Goal: Obtain resource: Obtain resource

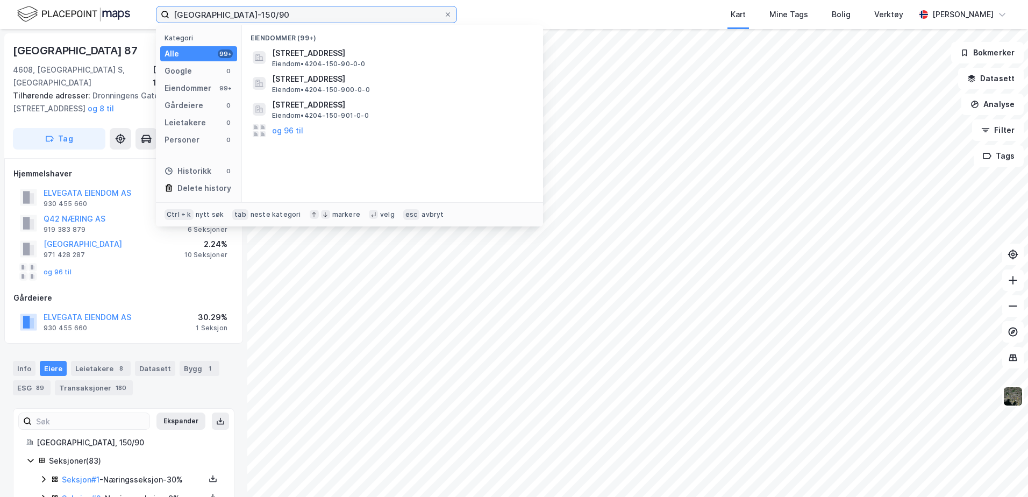
drag, startPoint x: 267, startPoint y: 9, endPoint x: 152, endPoint y: 10, distance: 115.0
click at [152, 10] on div "Kristiansand-150/90 Kategori Alle 99+ Google 0 Eiendommer 99+ Gårdeiere 0 Leiet…" at bounding box center [514, 14] width 1028 height 29
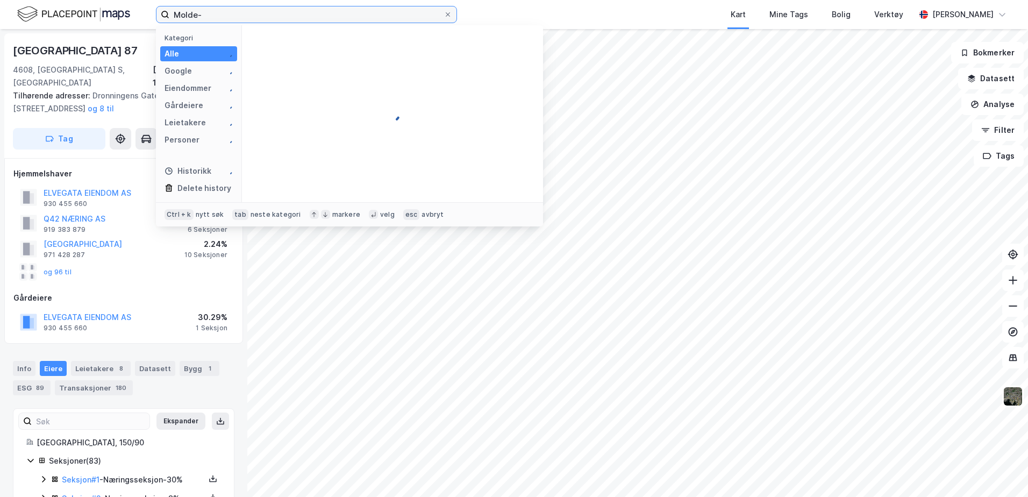
paste input "25 bnr. 1496"
type input "Molde-25/1496"
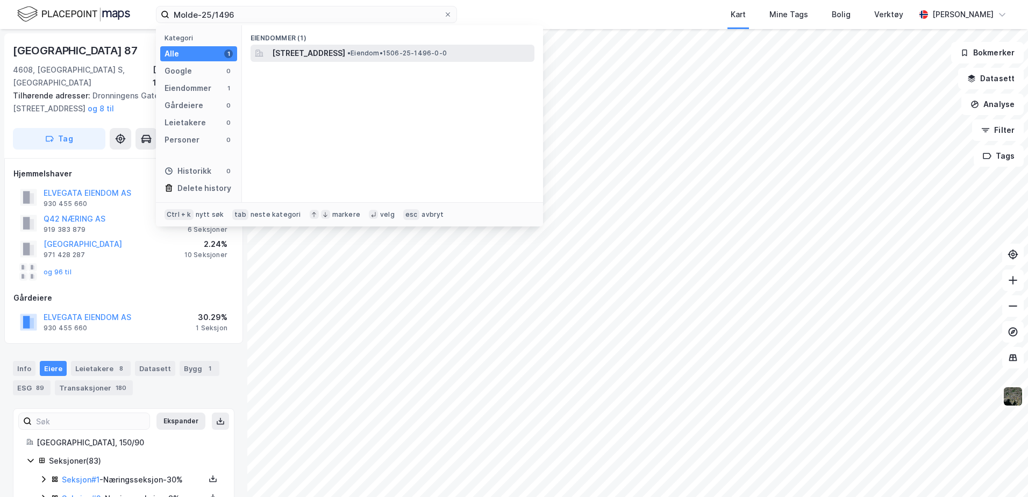
click at [332, 56] on span "[STREET_ADDRESS]" at bounding box center [308, 53] width 73 height 13
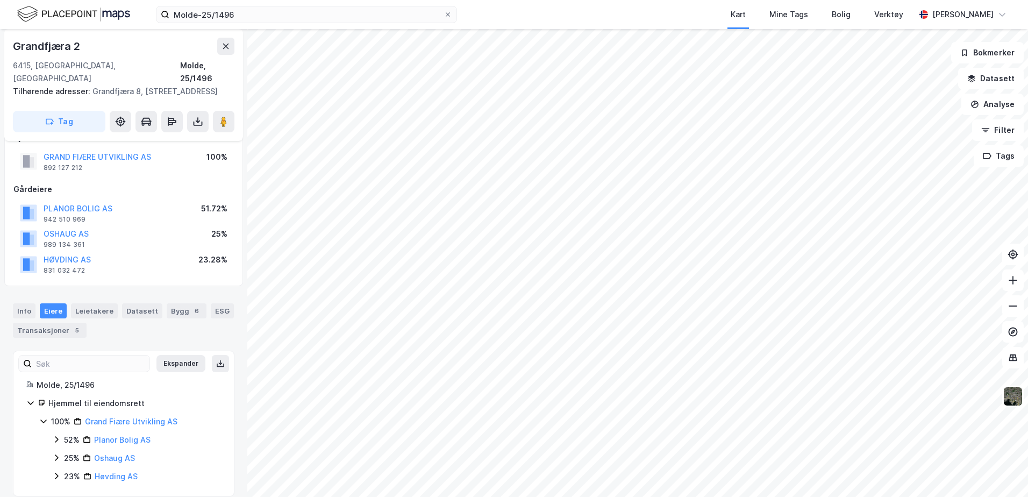
scroll to position [35, 0]
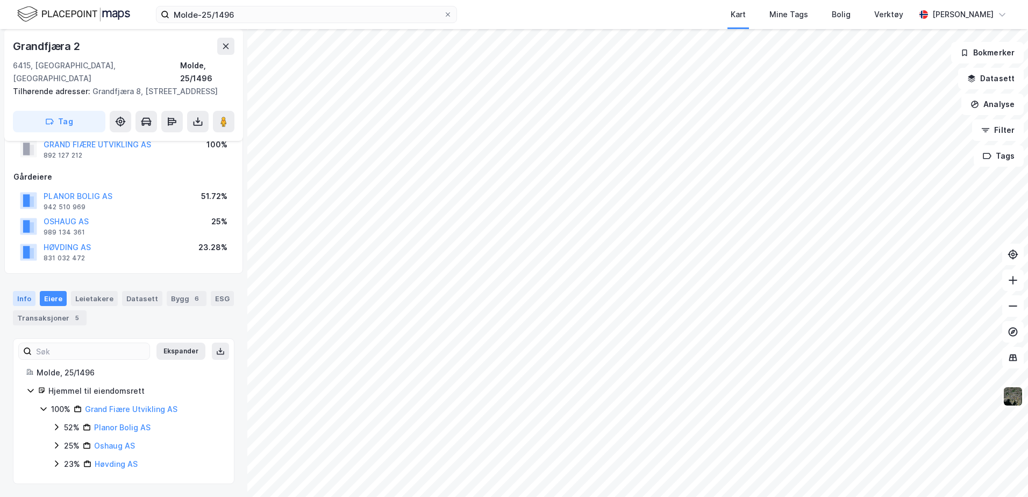
click at [25, 293] on div "Info" at bounding box center [24, 298] width 23 height 15
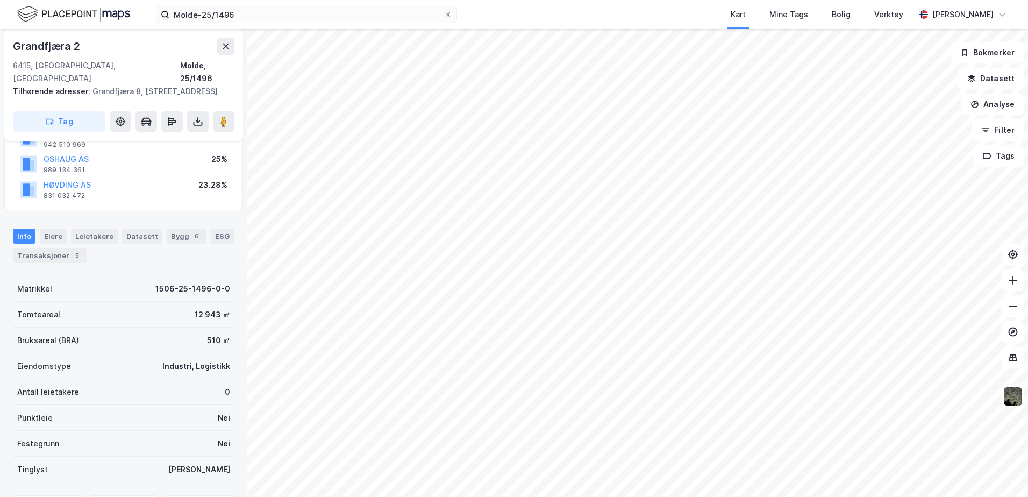
scroll to position [166, 0]
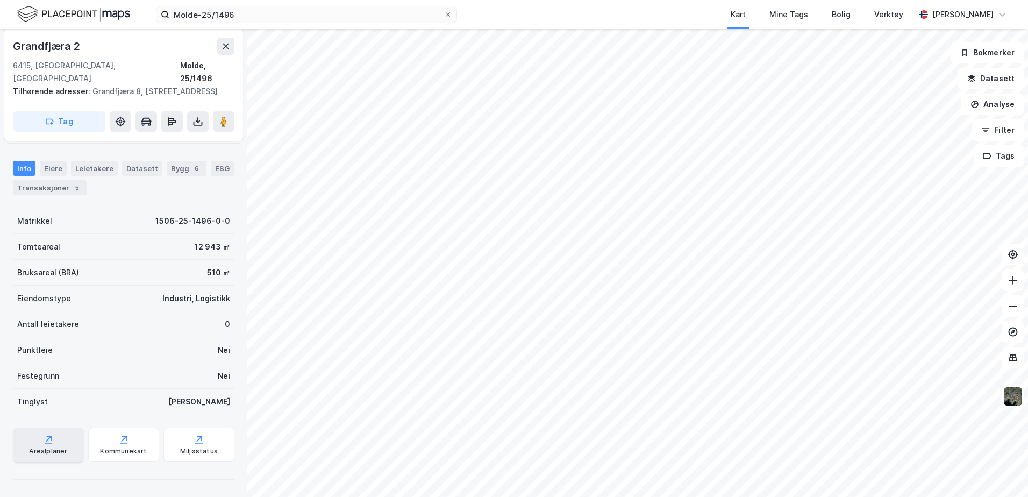
click at [45, 443] on icon at bounding box center [49, 442] width 8 height 1
click at [999, 131] on button "Filter" at bounding box center [998, 129] width 52 height 21
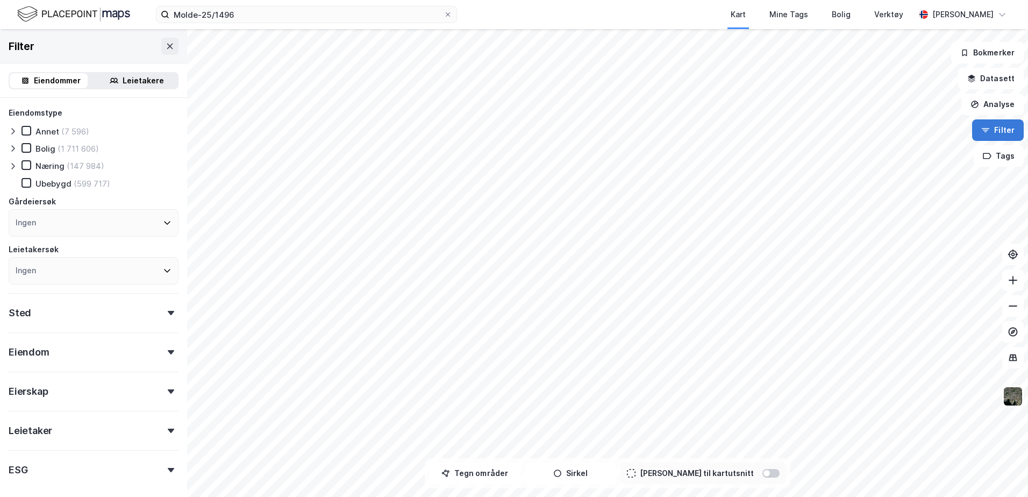
click at [1000, 130] on button "Filter" at bounding box center [998, 129] width 52 height 21
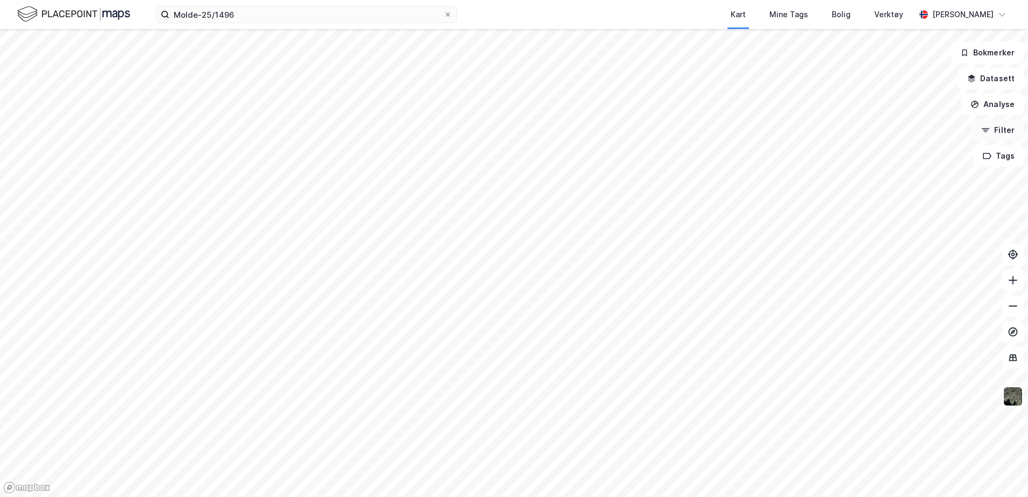
click at [1000, 130] on button "Filter" at bounding box center [998, 129] width 52 height 21
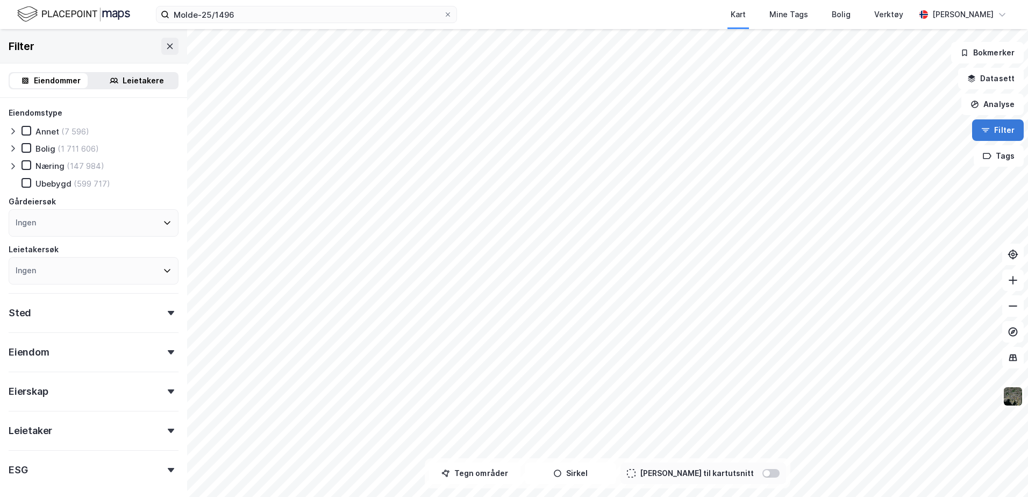
click at [1000, 130] on button "Filter" at bounding box center [998, 129] width 52 height 21
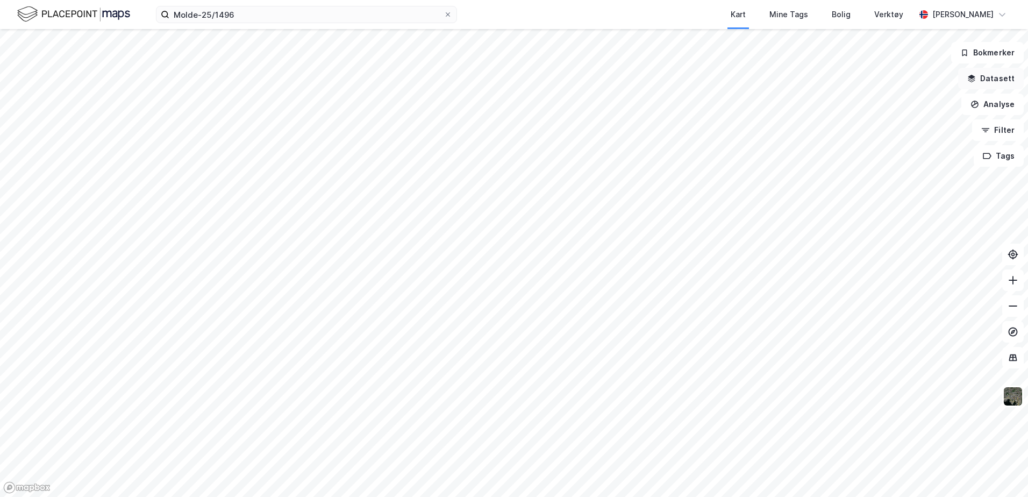
click at [1008, 82] on button "Datasett" at bounding box center [991, 78] width 66 height 21
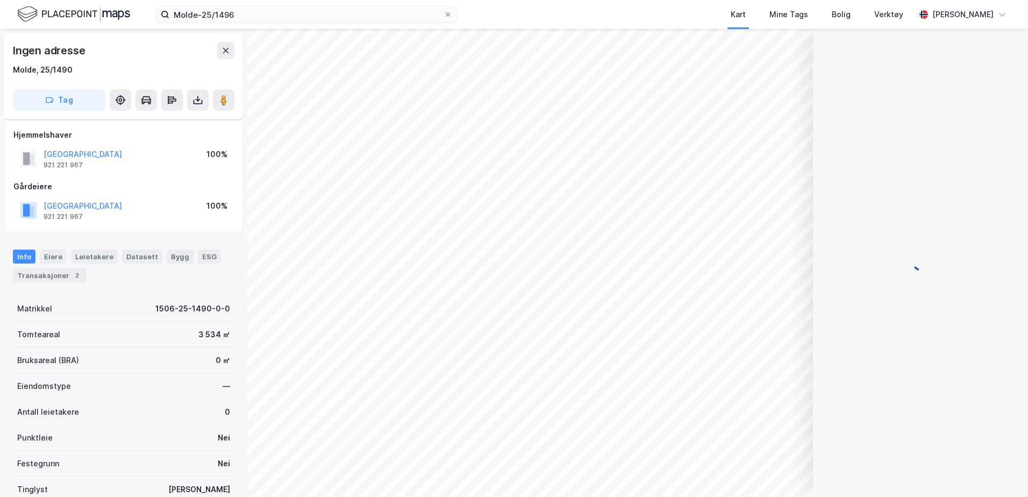
scroll to position [88, 0]
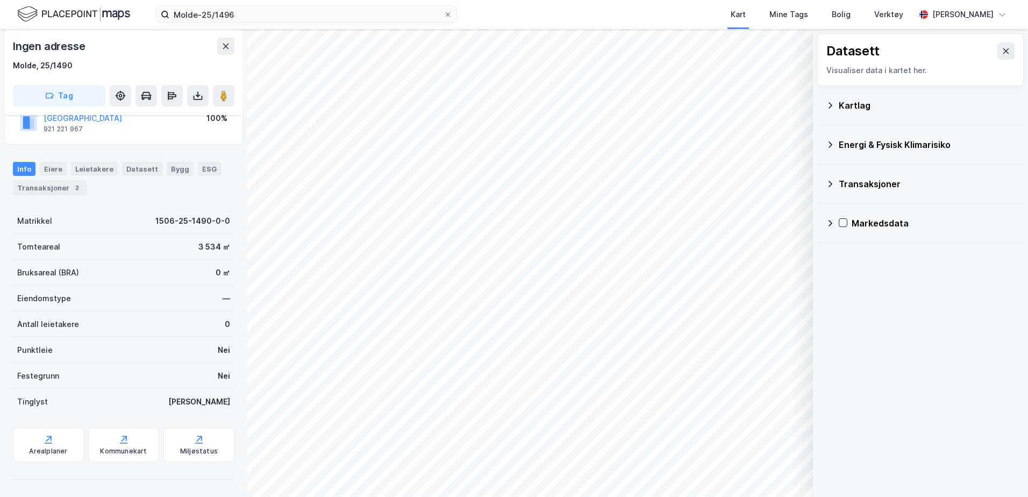
scroll to position [88, 0]
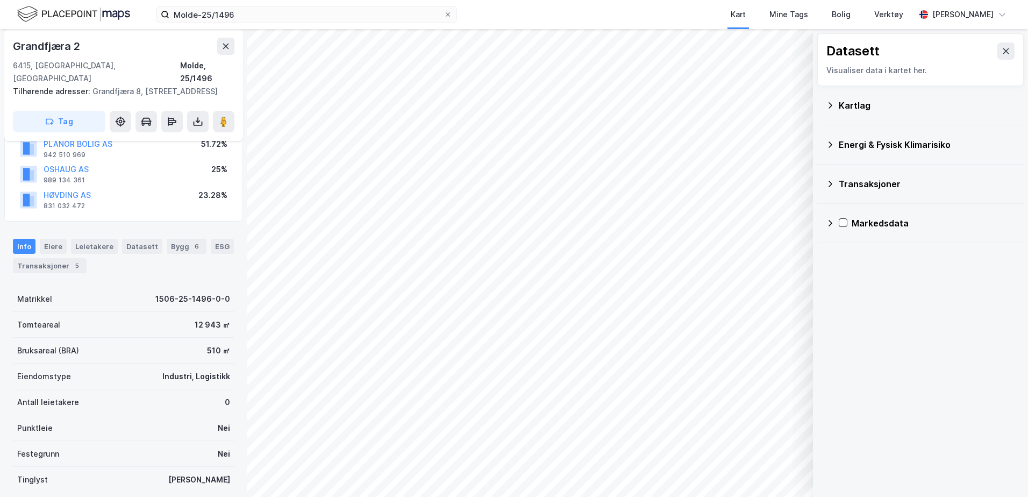
click at [834, 102] on div "Kartlag" at bounding box center [919, 105] width 189 height 26
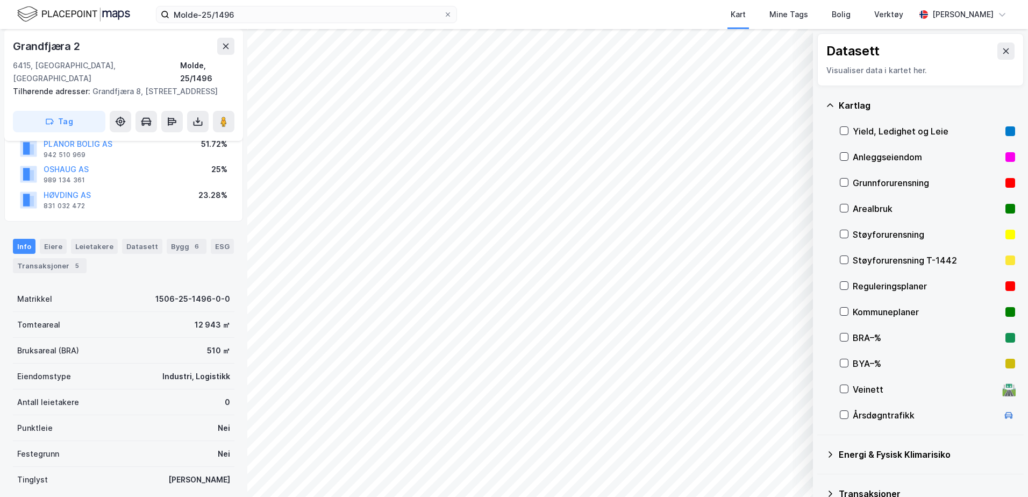
click at [845, 291] on div "Reguleringsplaner" at bounding box center [926, 286] width 175 height 26
click at [845, 287] on icon at bounding box center [844, 286] width 8 height 8
click at [845, 286] on icon at bounding box center [844, 286] width 6 height 4
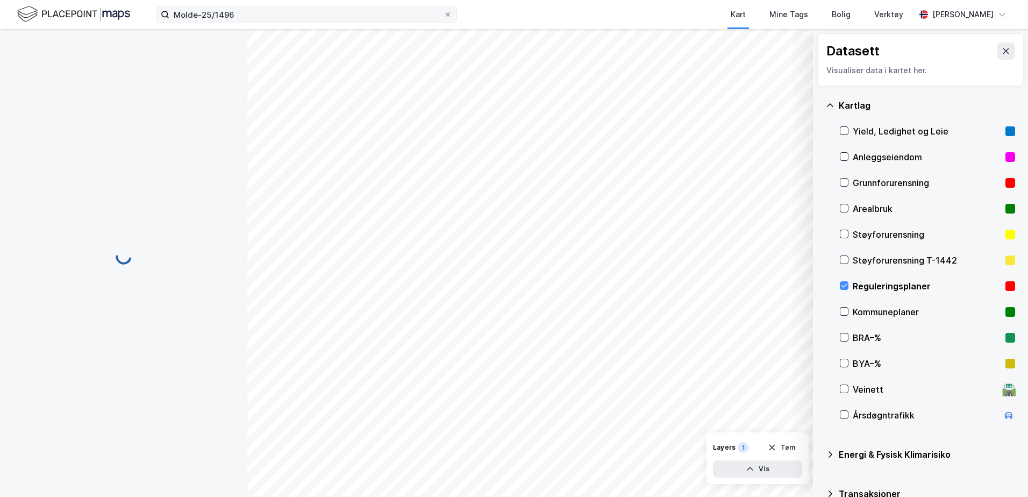
scroll to position [88, 0]
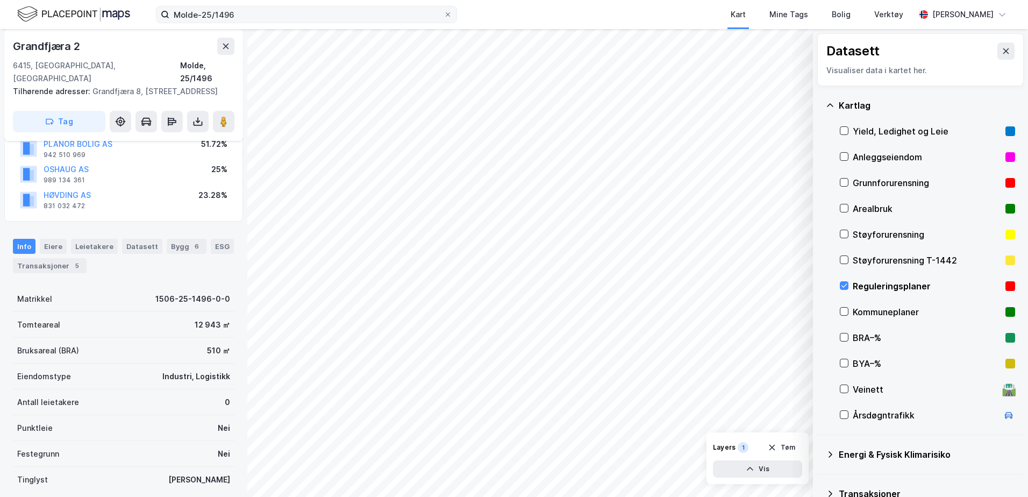
scroll to position [88, 0]
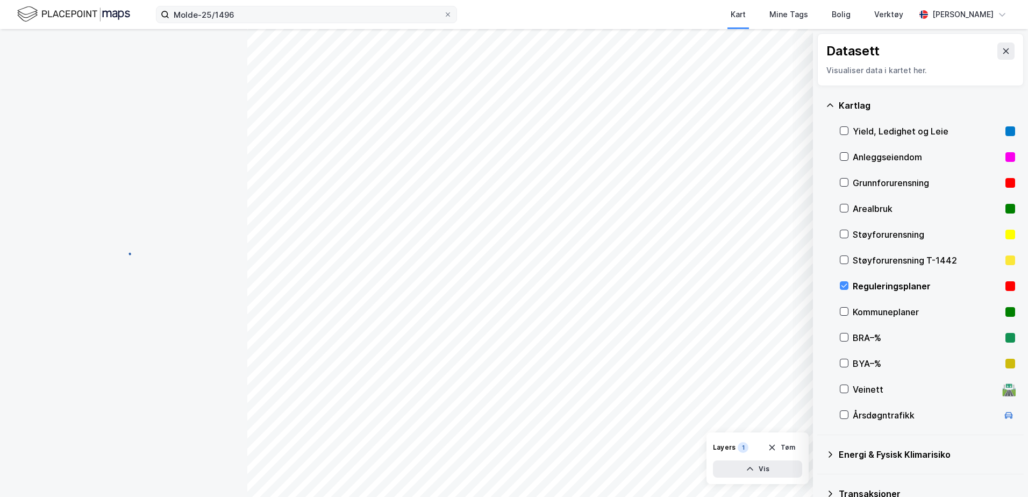
scroll to position [88, 0]
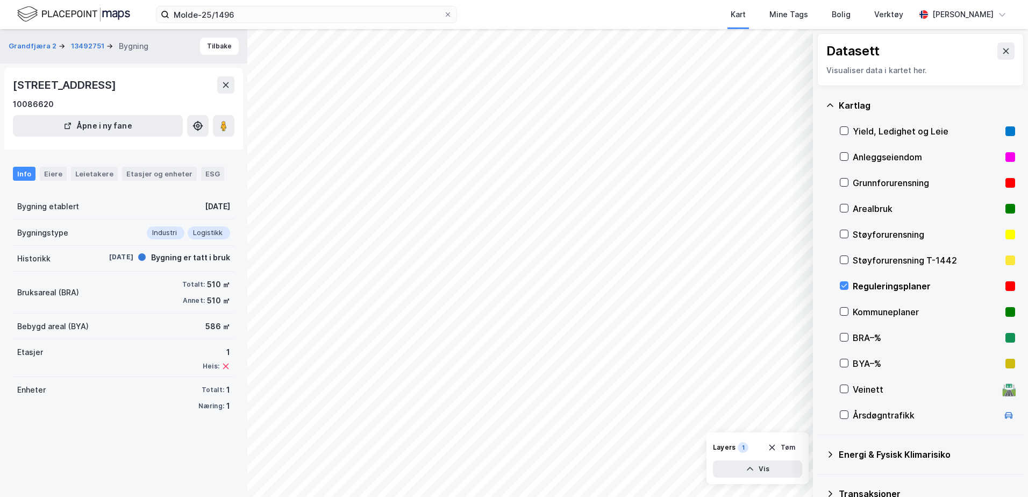
click at [586, 140] on div "Datasett Visualiser data i kartet her. Kartlag Yield, Ledighet og Leie Anleggse…" at bounding box center [514, 263] width 1028 height 468
click at [226, 137] on button at bounding box center [223, 125] width 21 height 21
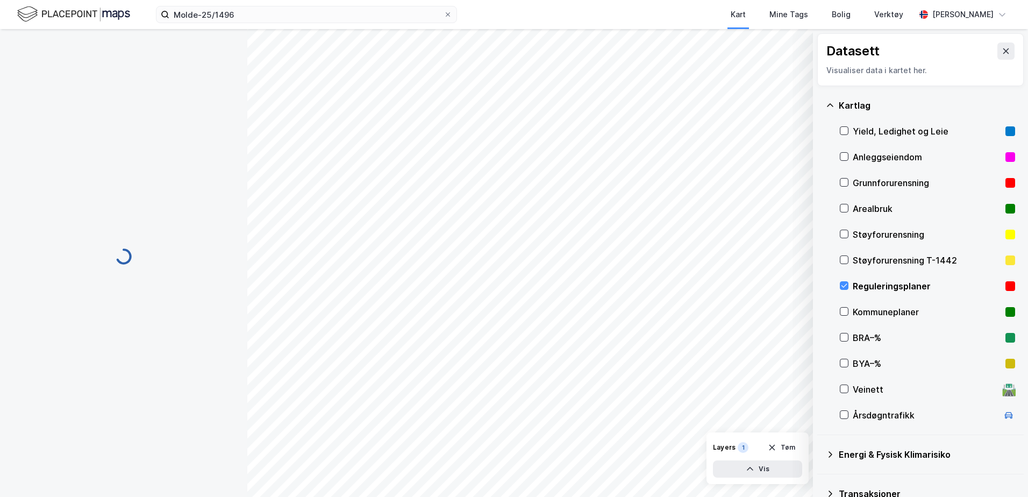
scroll to position [88, 0]
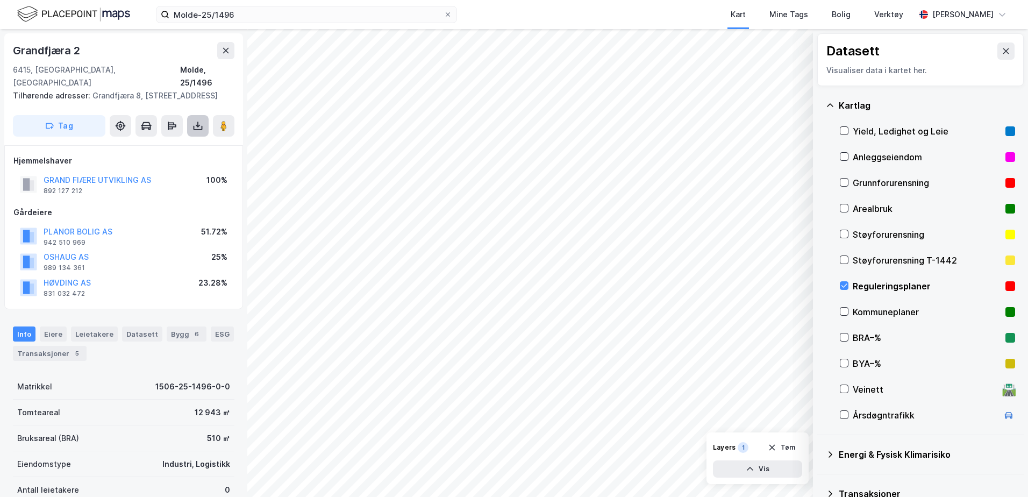
click at [193, 119] on button at bounding box center [197, 125] width 21 height 21
click at [162, 147] on div "Last ned grunnbok" at bounding box center [144, 147] width 62 height 9
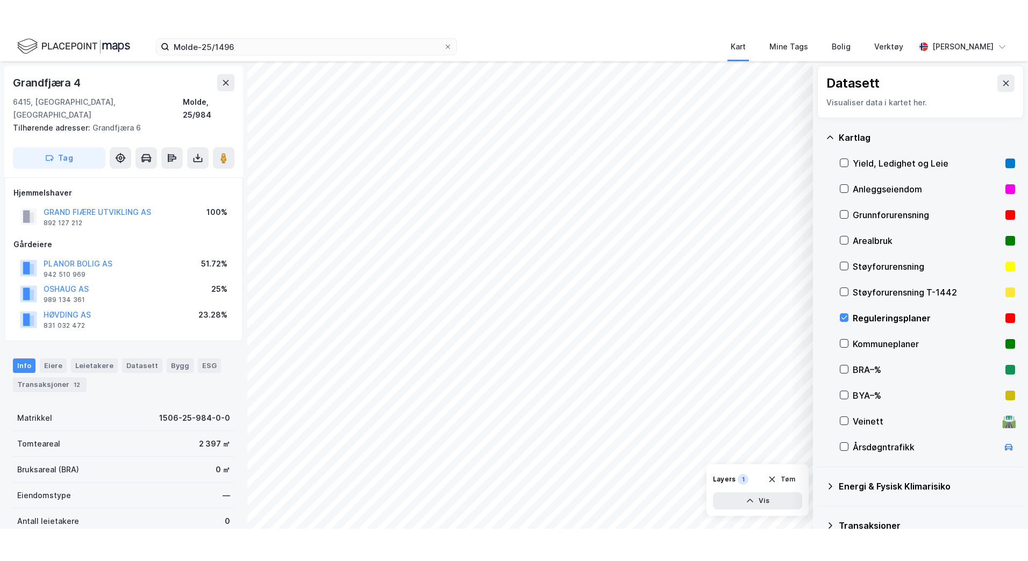
scroll to position [2, 0]
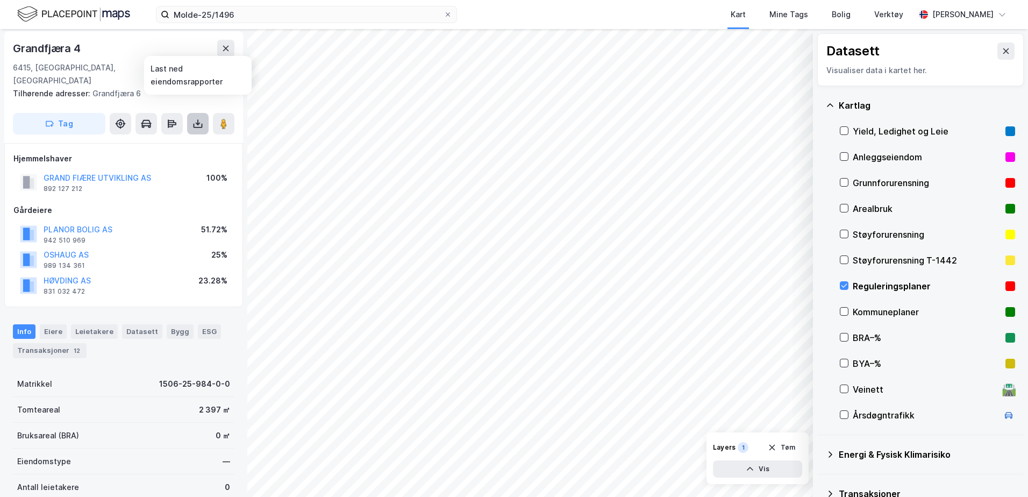
click at [204, 113] on button at bounding box center [197, 123] width 21 height 21
click at [182, 137] on div "Last ned grunnbok" at bounding box center [151, 145] width 114 height 17
drag, startPoint x: 236, startPoint y: 67, endPoint x: 208, endPoint y: 67, distance: 28.5
click at [208, 67] on div "[STREET_ADDRESS] Tilhørende adresser: [STREET_ADDRESS] Tag" at bounding box center [123, 87] width 239 height 112
copy div "25/984"
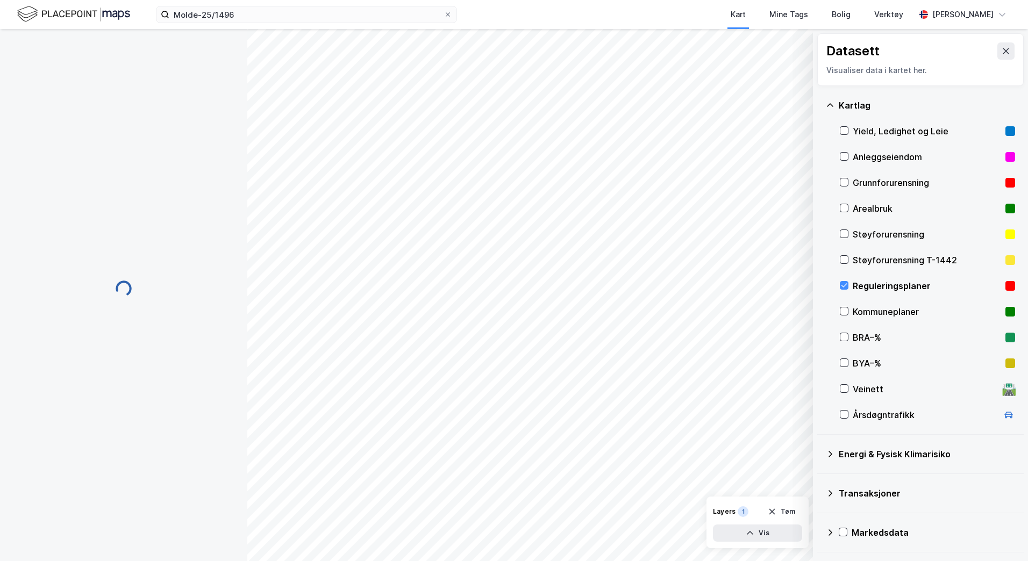
scroll to position [2, 0]
